Goal: Navigation & Orientation: Find specific page/section

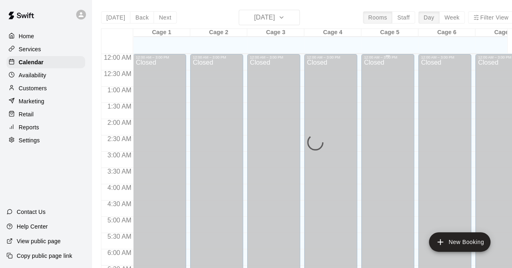
scroll to position [395, 0]
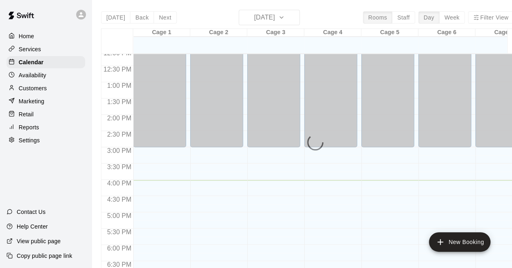
click at [28, 37] on p "Home" at bounding box center [26, 36] width 15 height 8
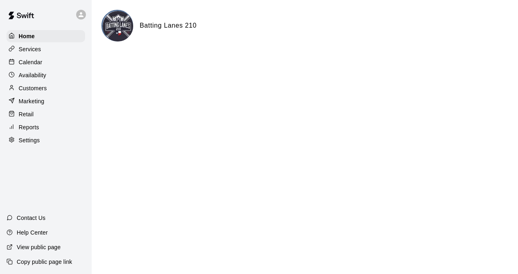
click at [36, 64] on p "Calendar" at bounding box center [31, 62] width 24 height 8
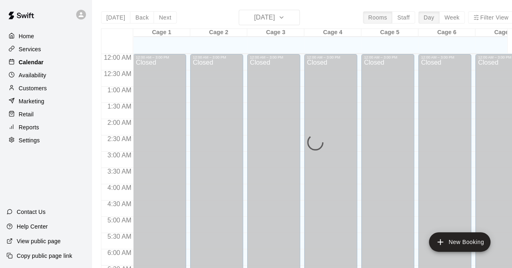
scroll to position [522, 0]
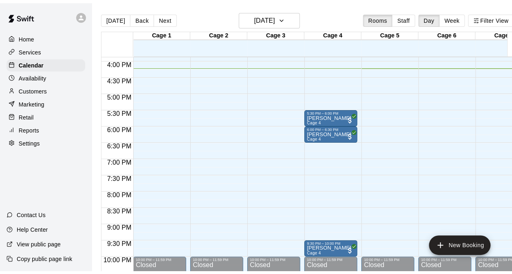
scroll to position [477, 0]
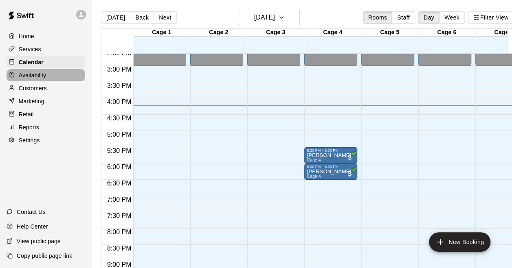
click at [46, 81] on div "Availability" at bounding box center [46, 75] width 79 height 12
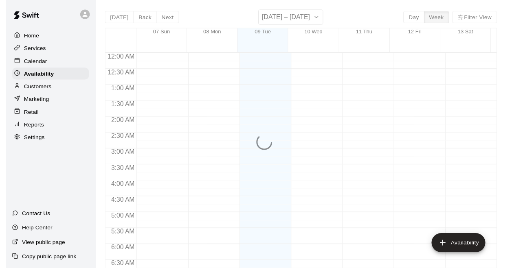
scroll to position [528, 0]
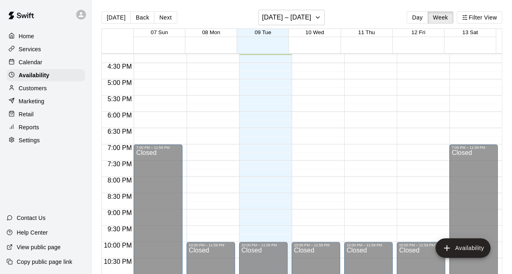
click at [48, 59] on div "Calendar" at bounding box center [46, 62] width 79 height 12
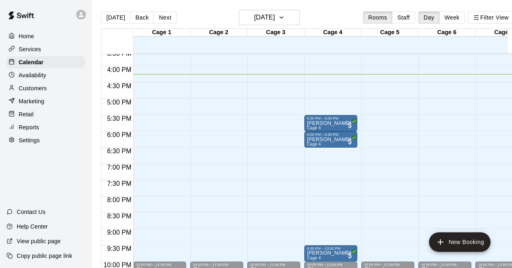
scroll to position [558, 0]
